Goal: Task Accomplishment & Management: Complete application form

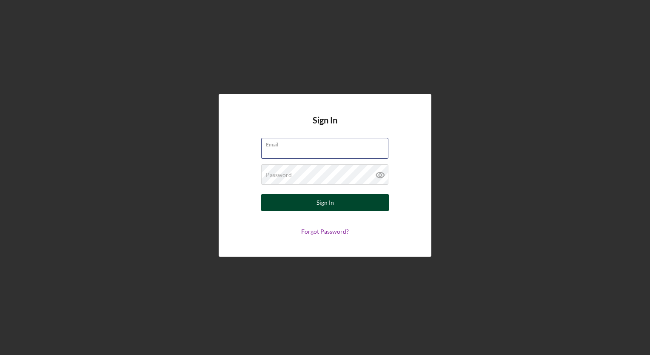
type input "[EMAIL_ADDRESS][DOMAIN_NAME]"
click at [326, 206] on div "Sign In" at bounding box center [324, 202] width 17 height 17
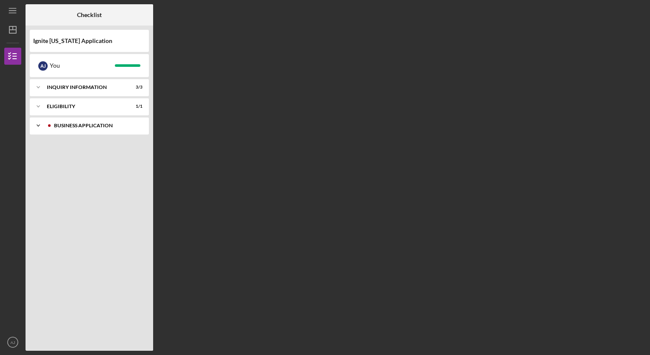
click at [79, 127] on div "Business Application" at bounding box center [96, 125] width 84 height 5
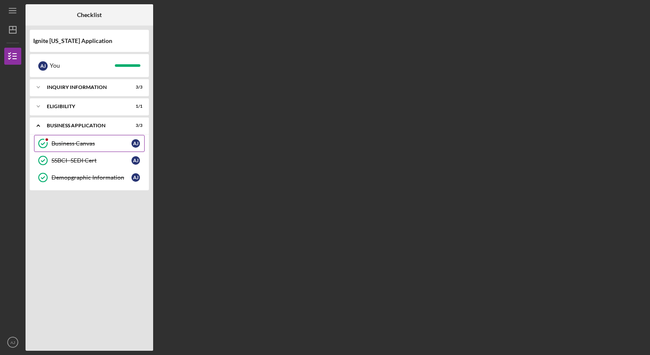
click at [83, 143] on div "Business Canvas" at bounding box center [91, 143] width 80 height 7
